Goal: Check status: Check status

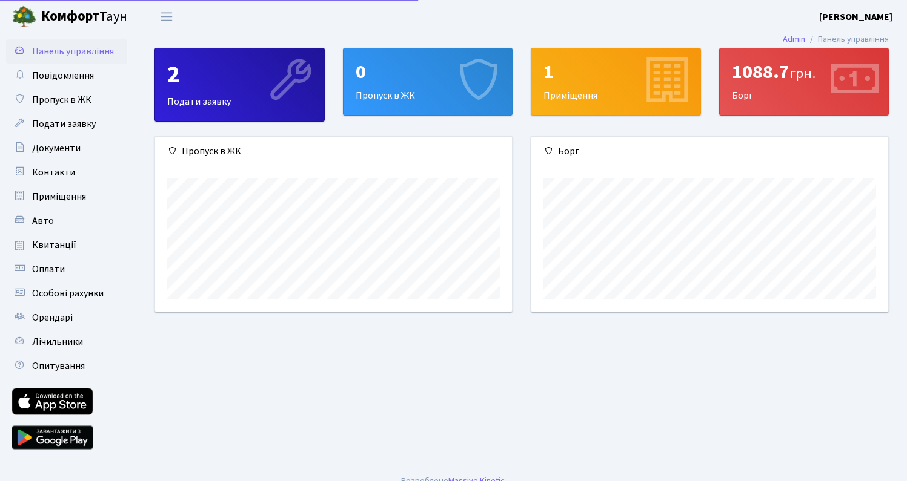
scroll to position [175, 357]
click at [25, 243] on link "Квитанції" at bounding box center [66, 245] width 121 height 24
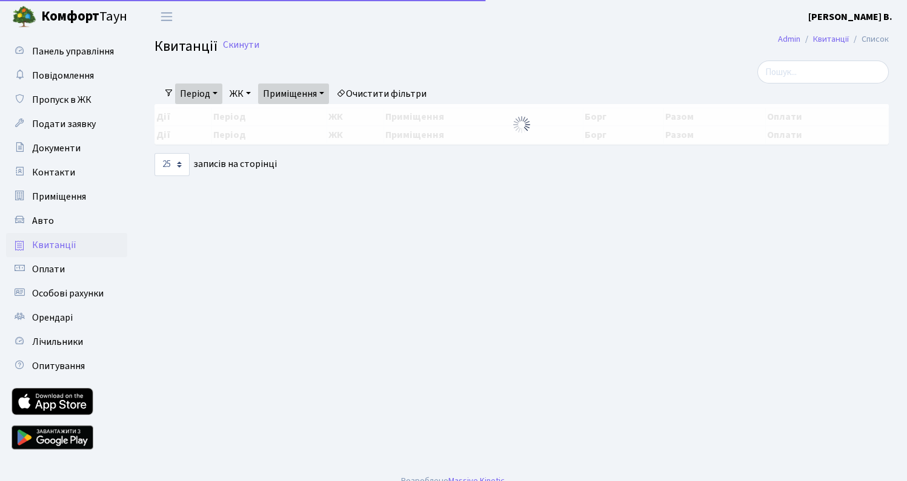
select select "25"
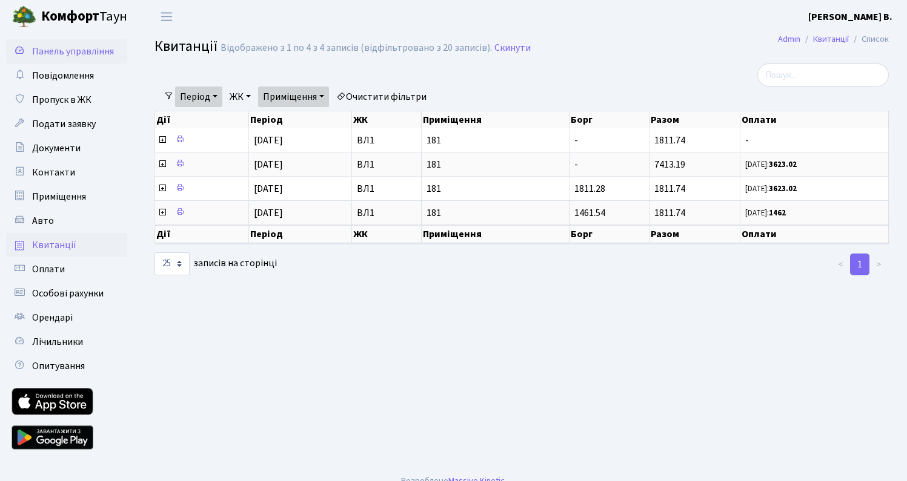
click at [62, 56] on span "Панель управління" at bounding box center [73, 51] width 82 height 13
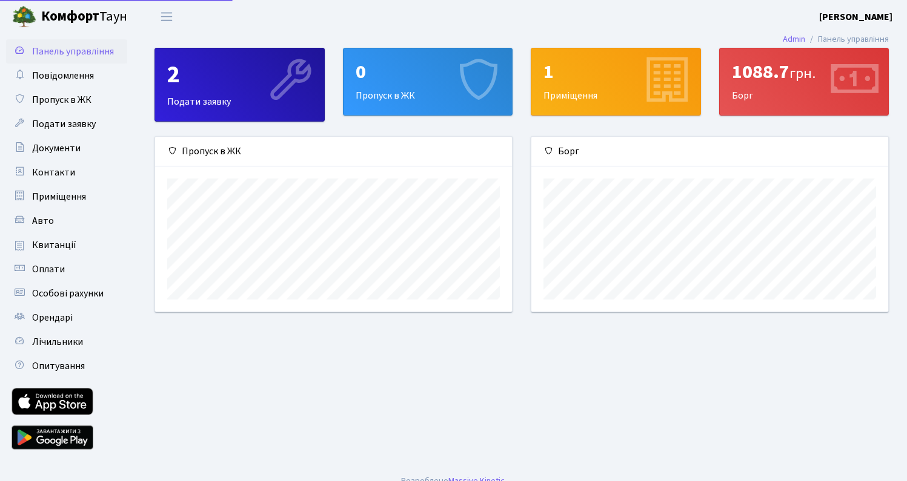
scroll to position [175, 357]
